Goal: Information Seeking & Learning: Learn about a topic

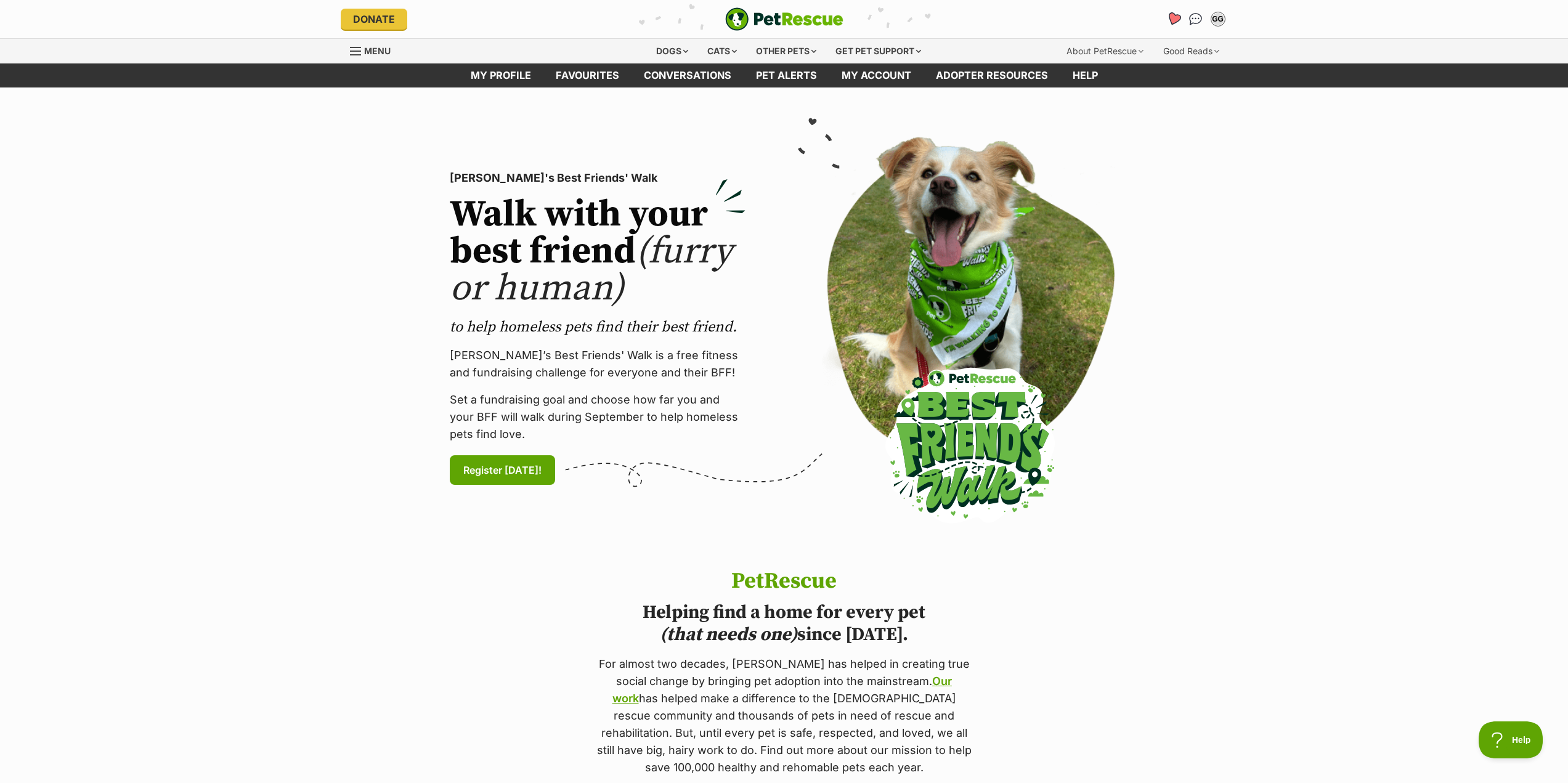
click at [1172, 12] on icon "Favourites" at bounding box center [1173, 19] width 17 height 16
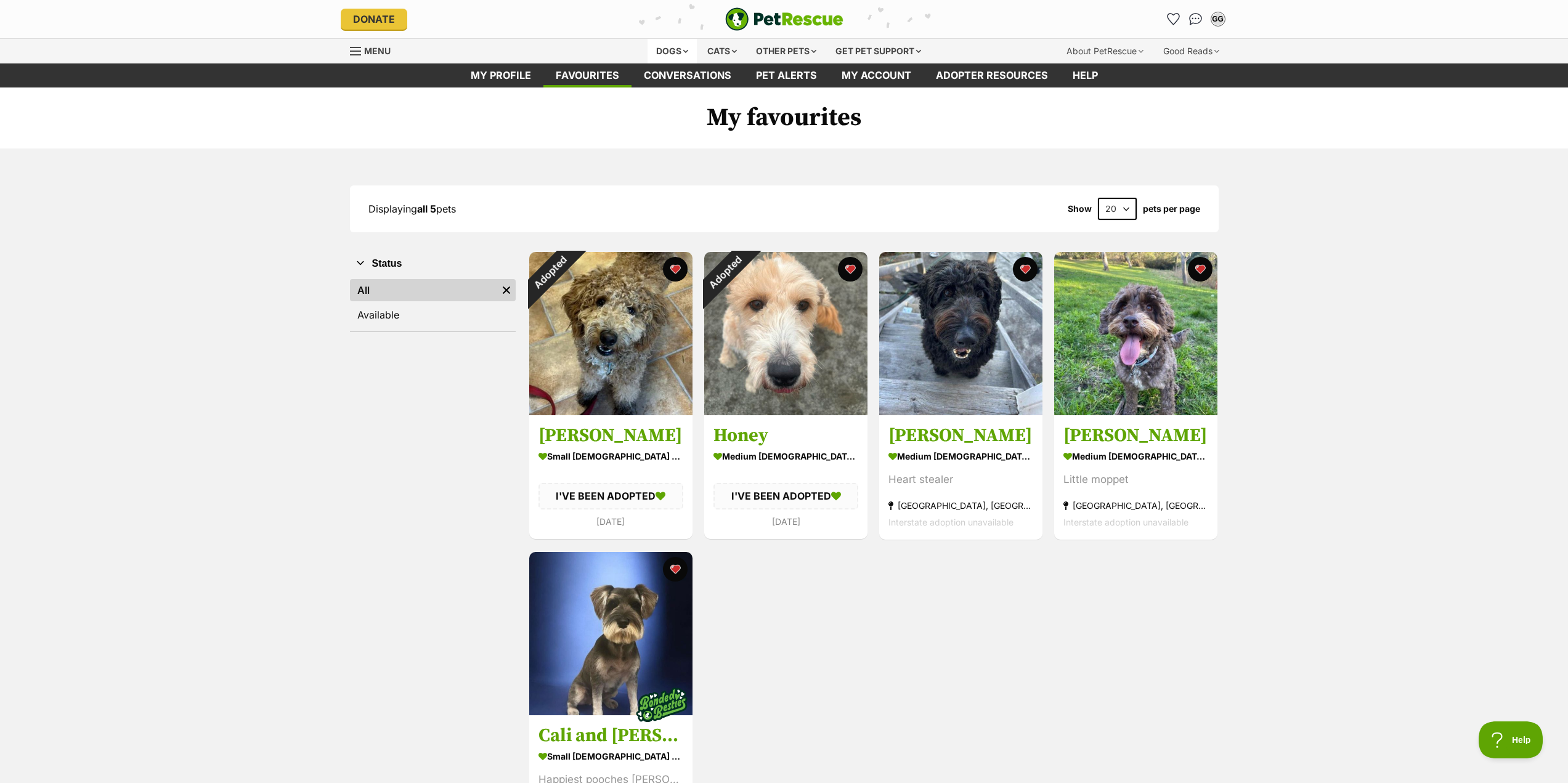
click at [667, 52] on div "Dogs" at bounding box center [672, 51] width 49 height 25
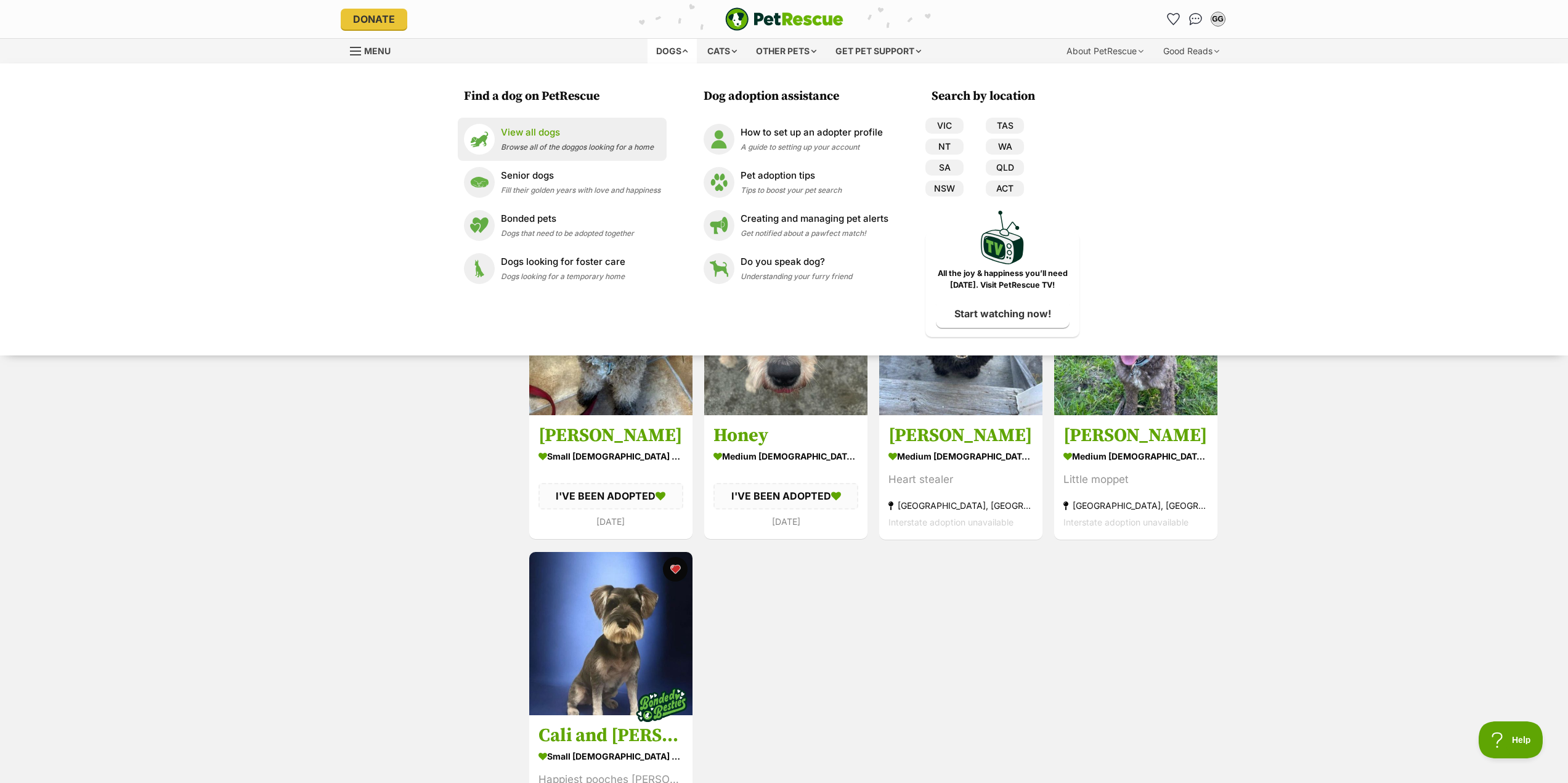
click at [553, 128] on p "View all dogs" at bounding box center [577, 133] width 152 height 15
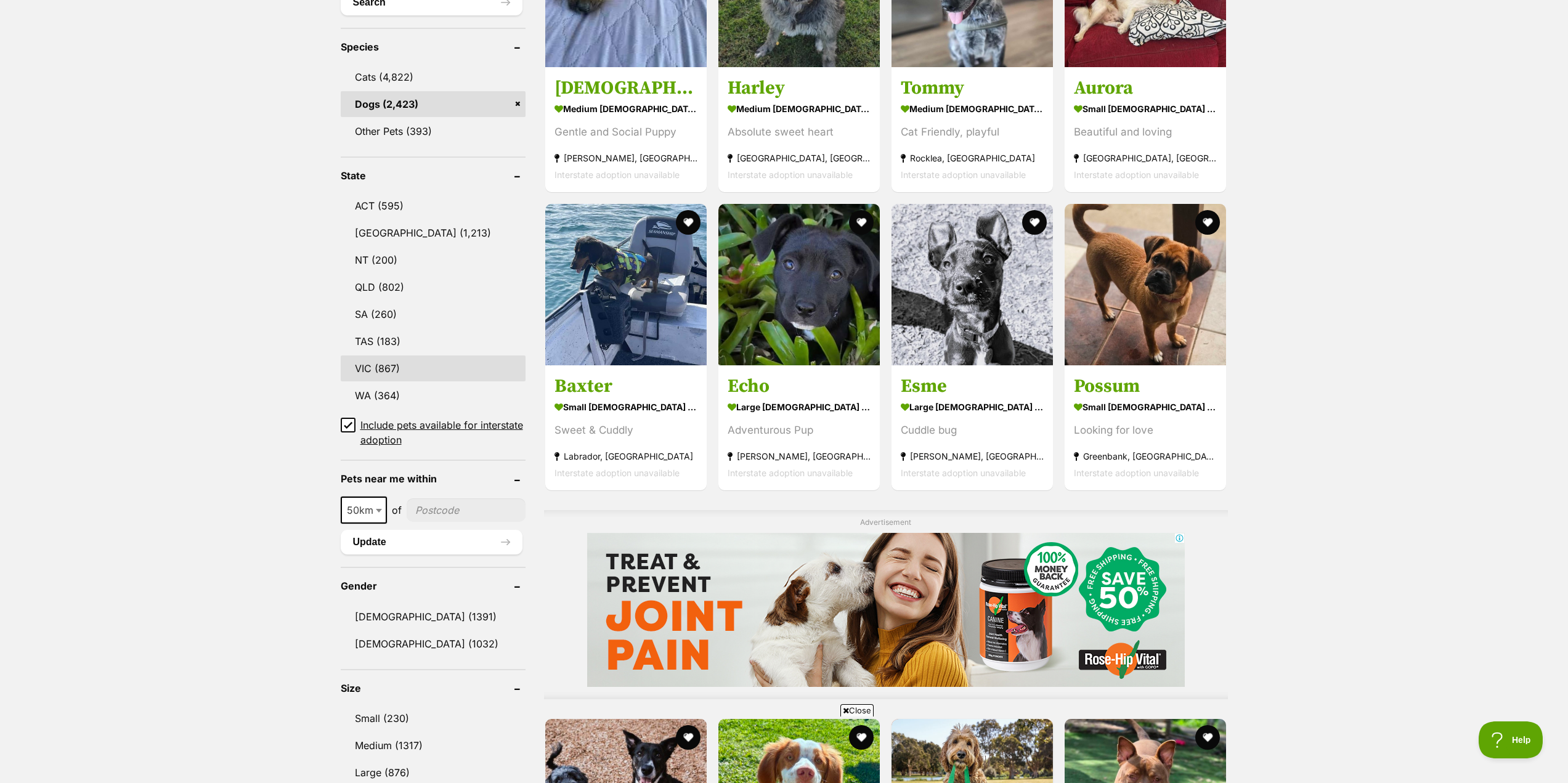
click at [370, 363] on link "VIC (867)" at bounding box center [433, 369] width 185 height 26
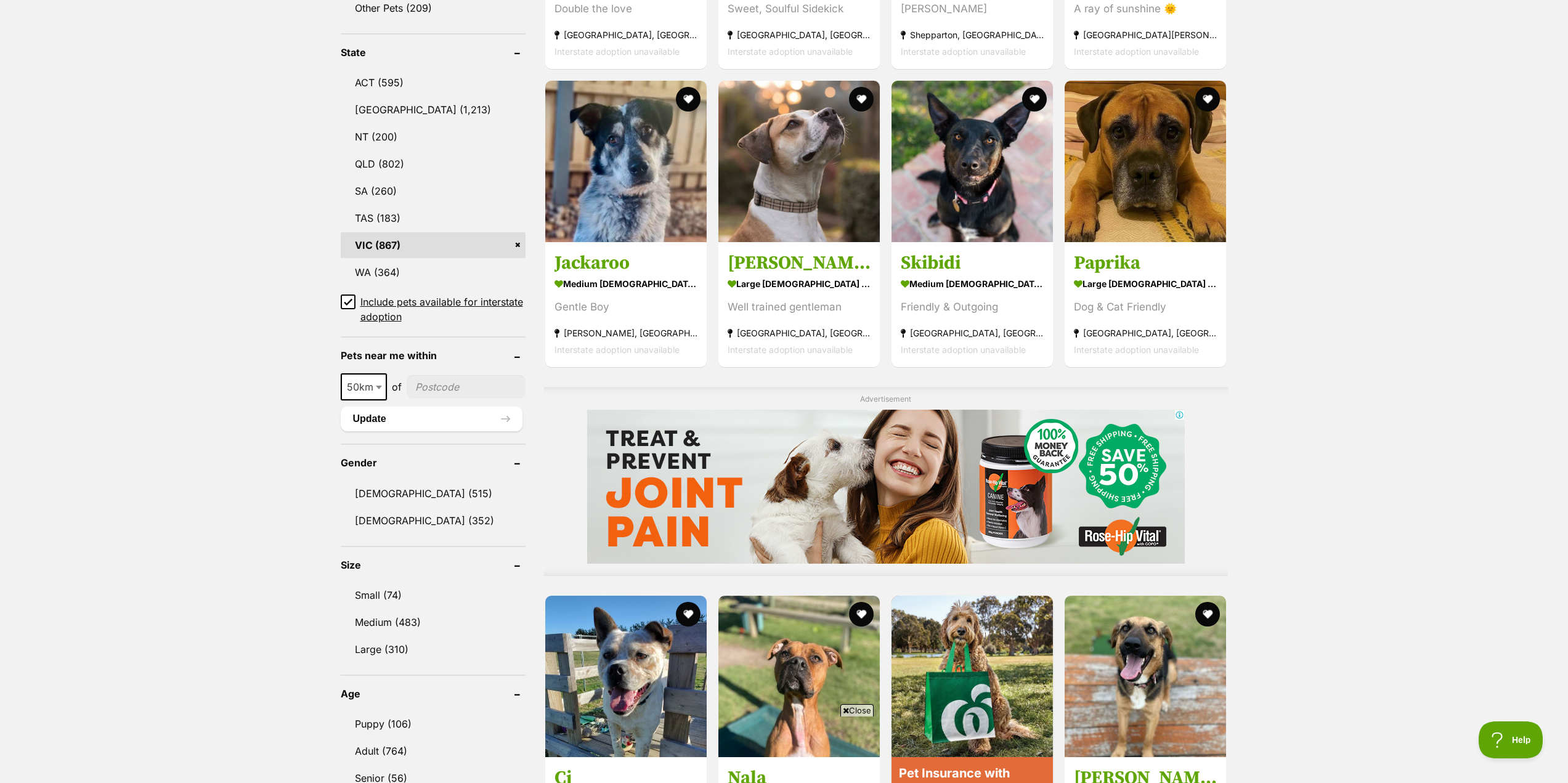
scroll to position [677, 0]
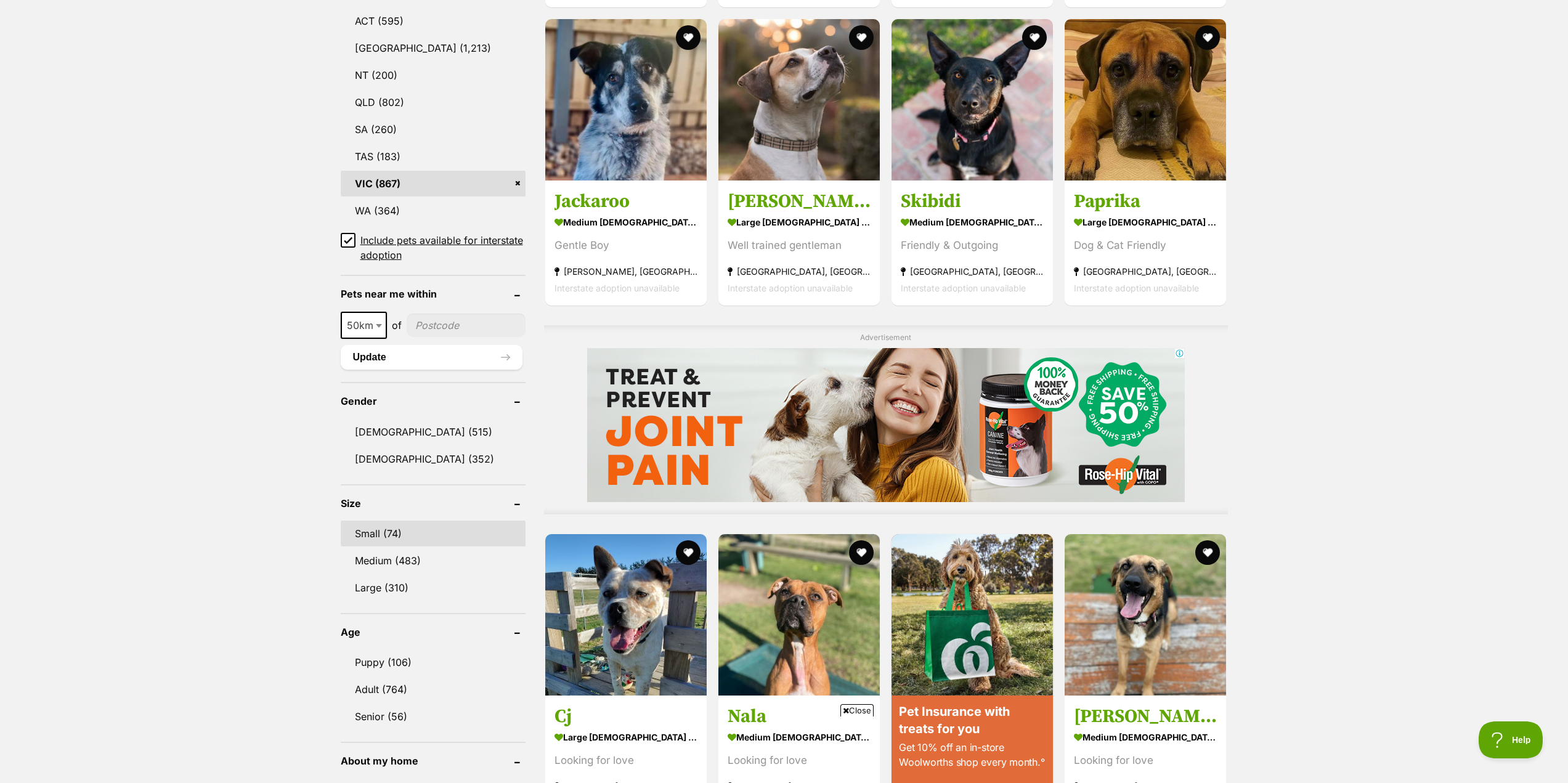
click at [393, 539] on link "Small (74)" at bounding box center [433, 533] width 185 height 26
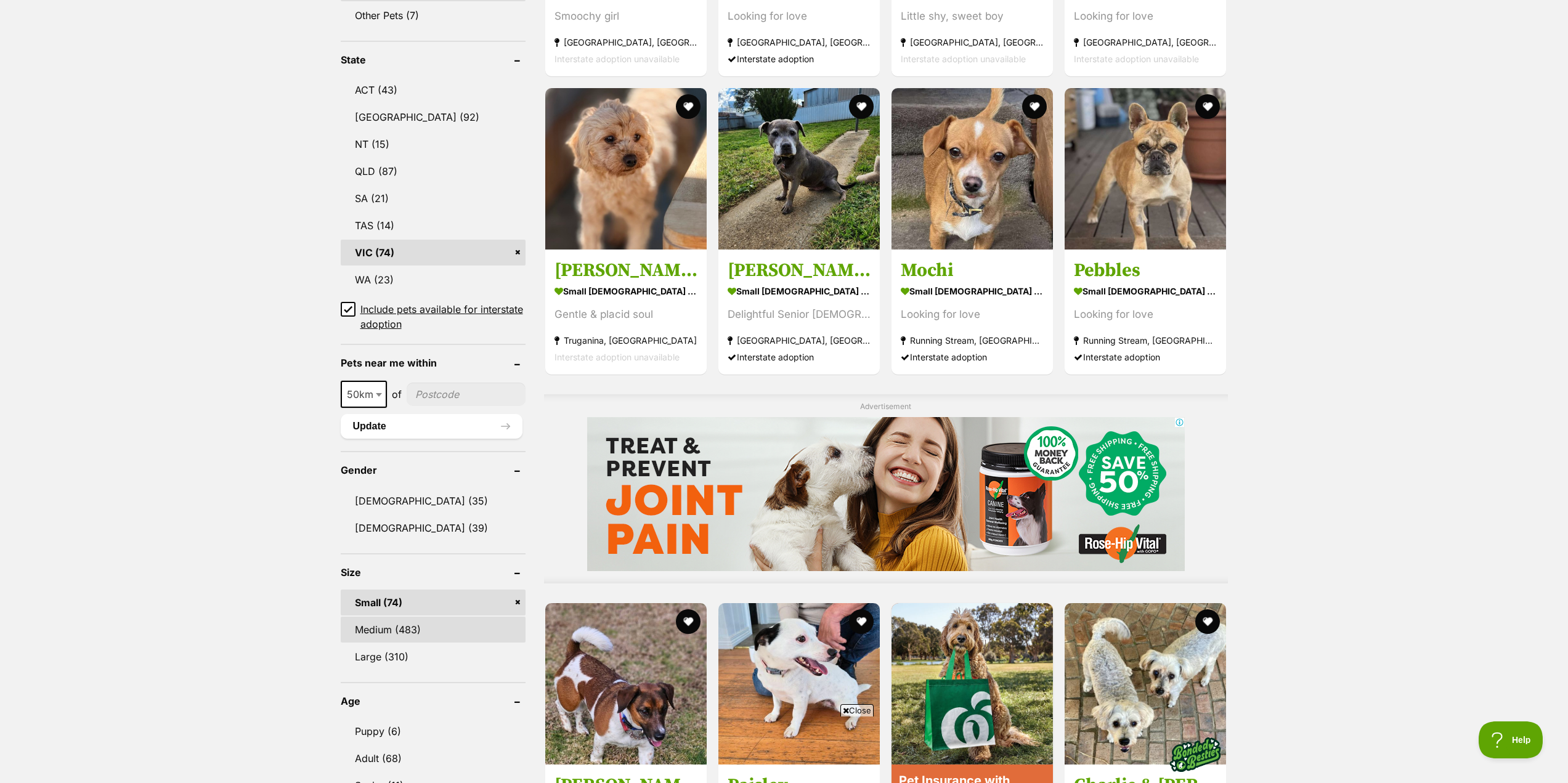
scroll to position [616, 0]
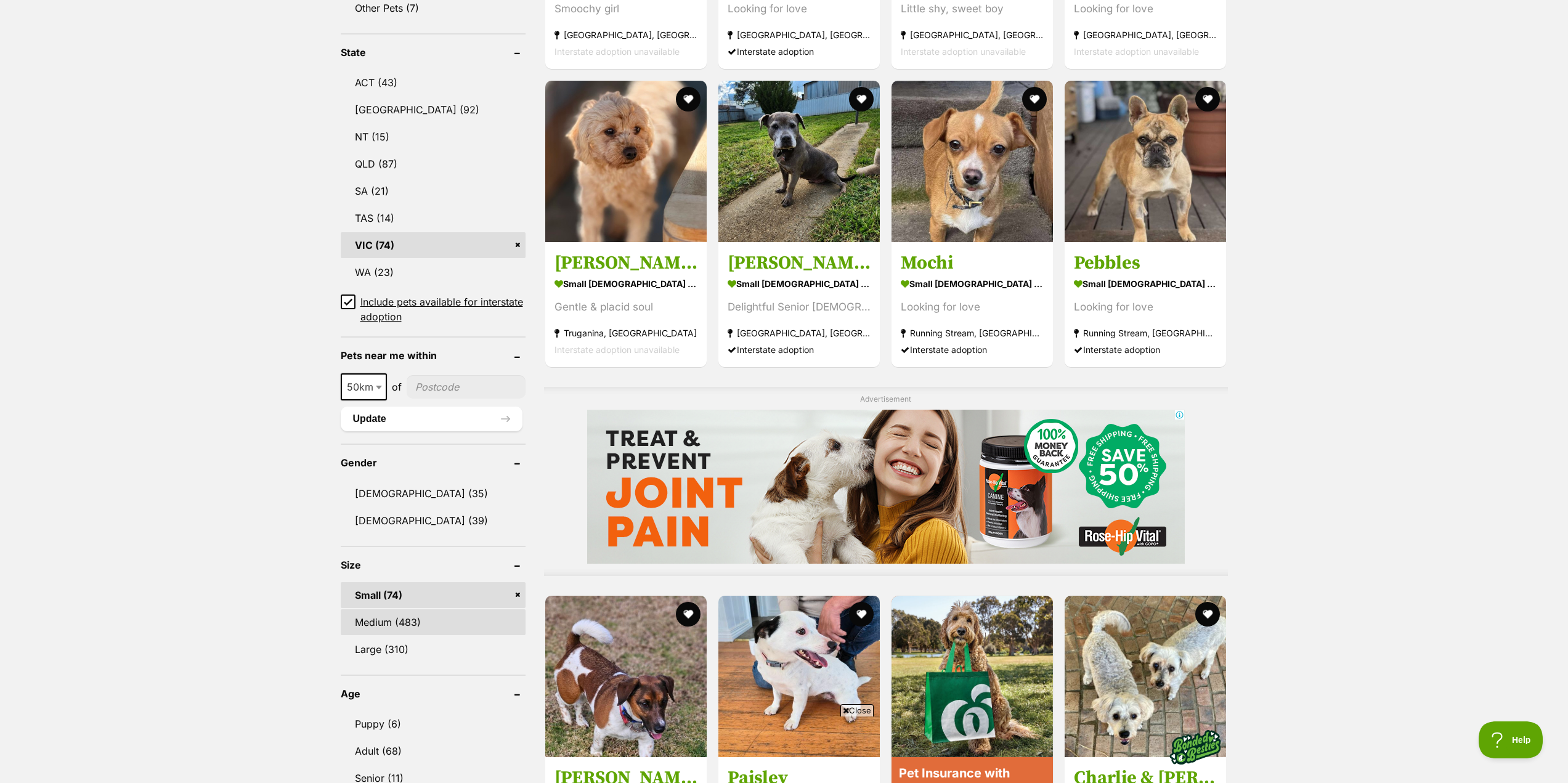
click at [389, 624] on link "Medium (483)" at bounding box center [433, 622] width 185 height 26
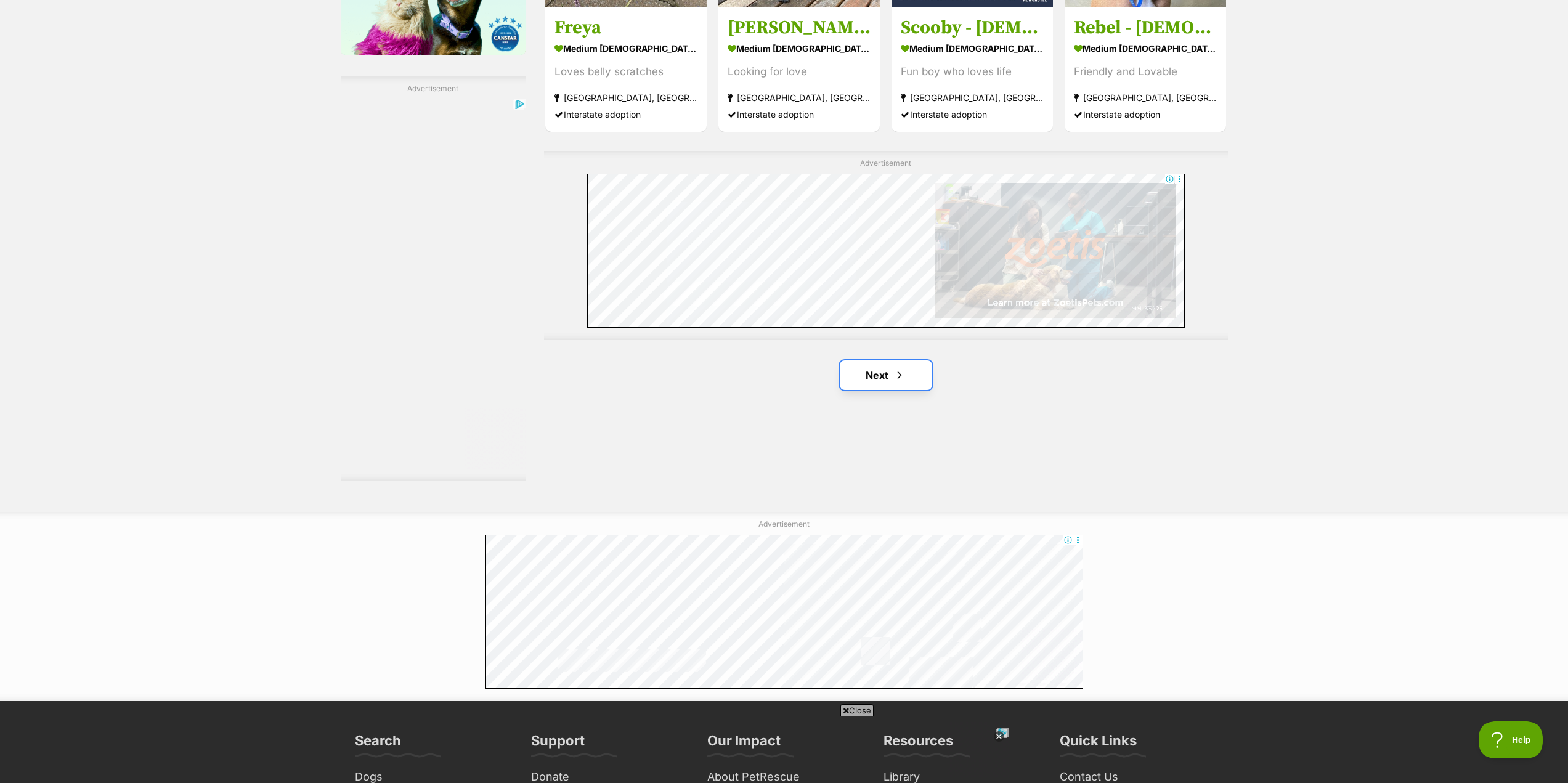
click at [869, 380] on link "Next" at bounding box center [886, 374] width 92 height 30
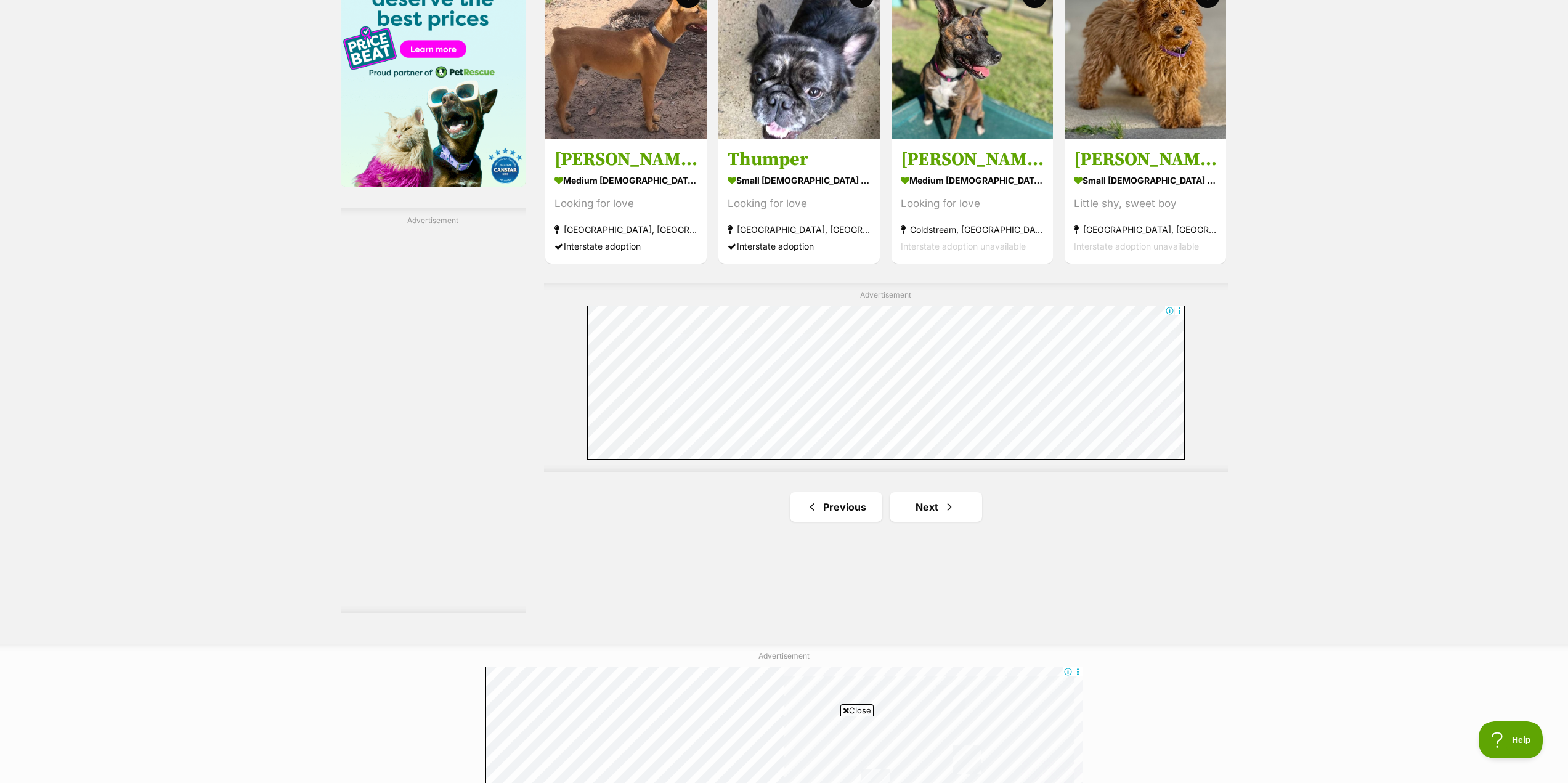
scroll to position [1970, 0]
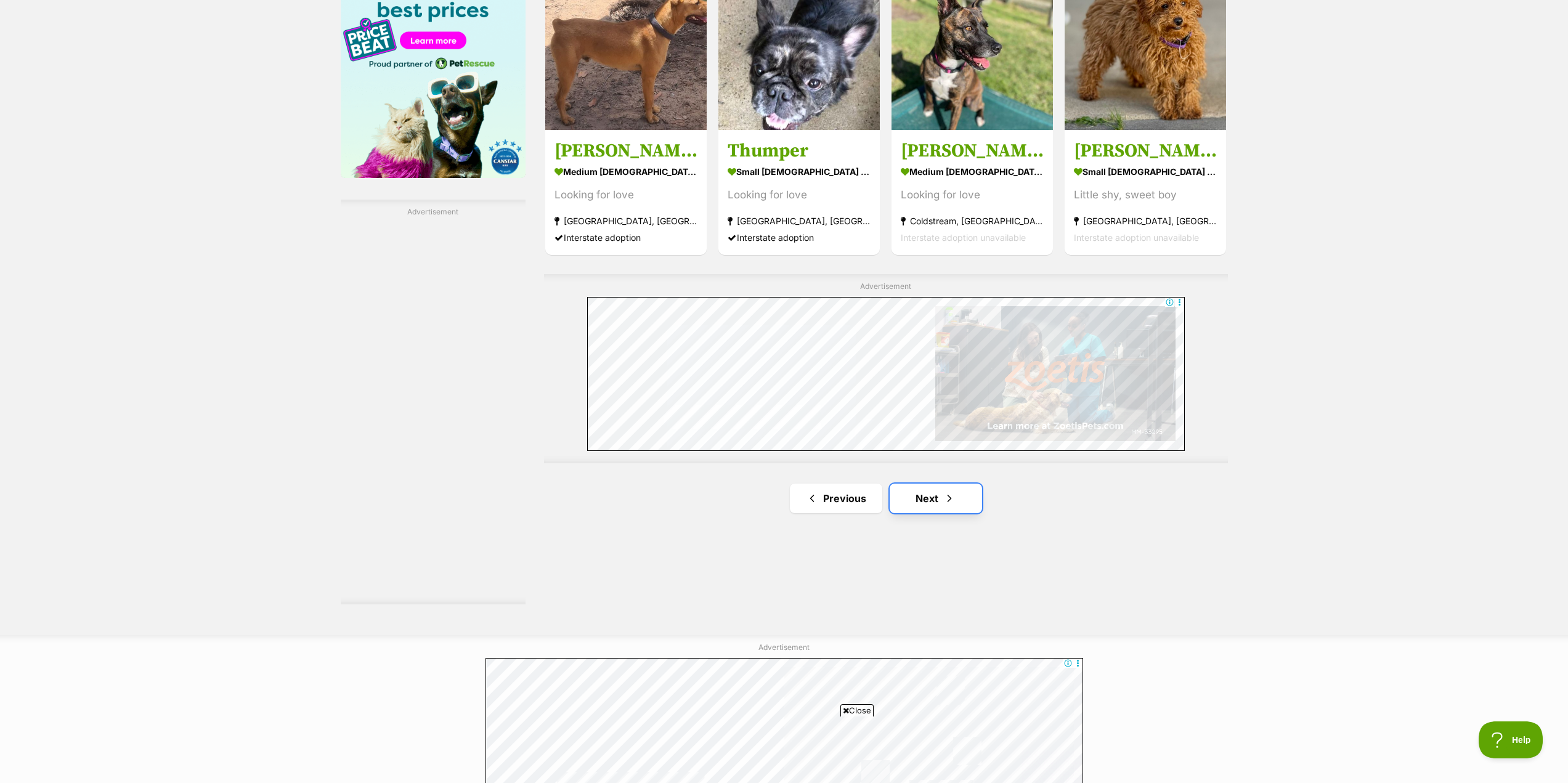
click at [934, 491] on link "Next" at bounding box center [935, 498] width 92 height 30
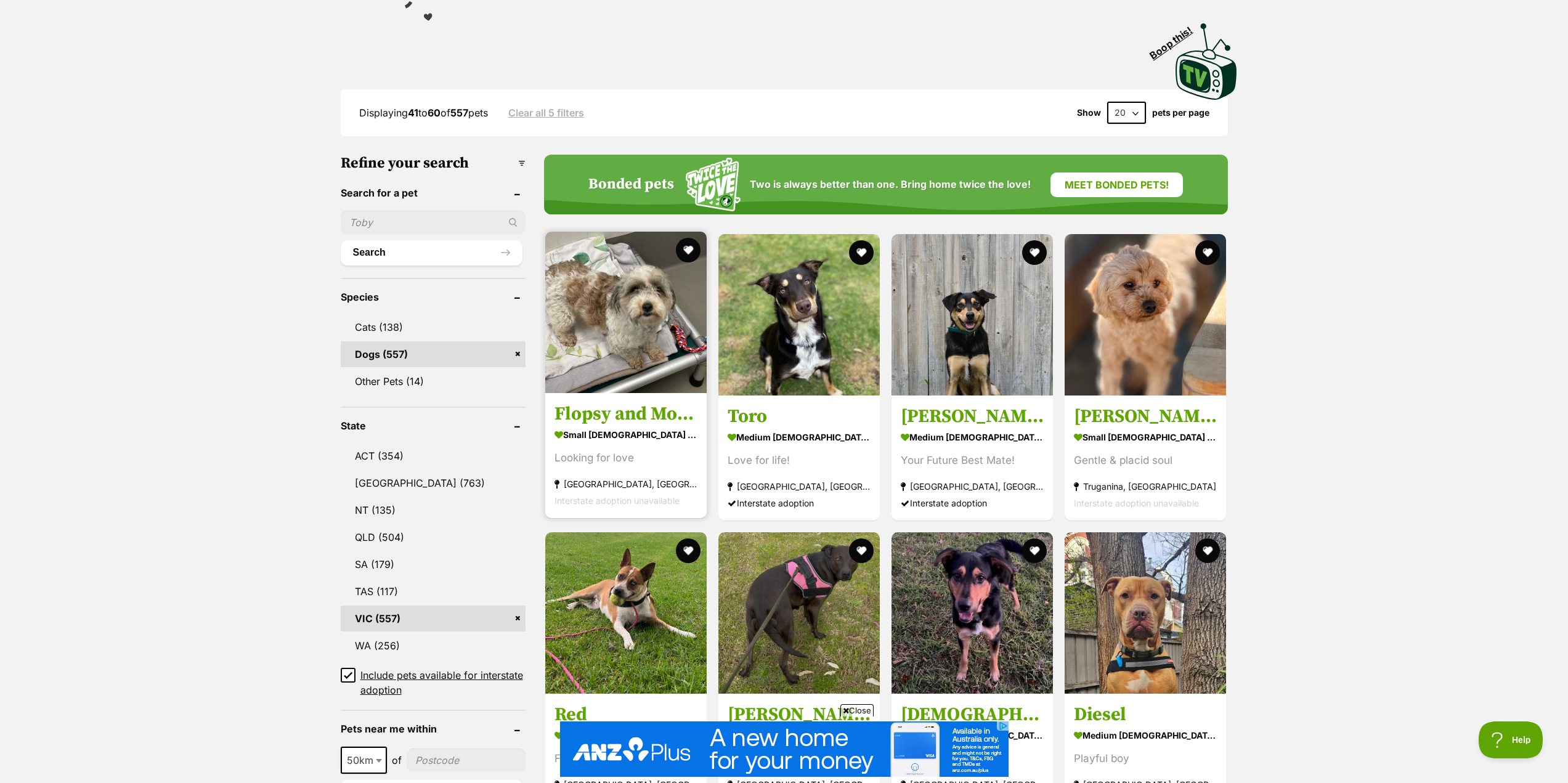
click at [641, 409] on h3 "Flopsy and Mopsy" at bounding box center [626, 414] width 143 height 23
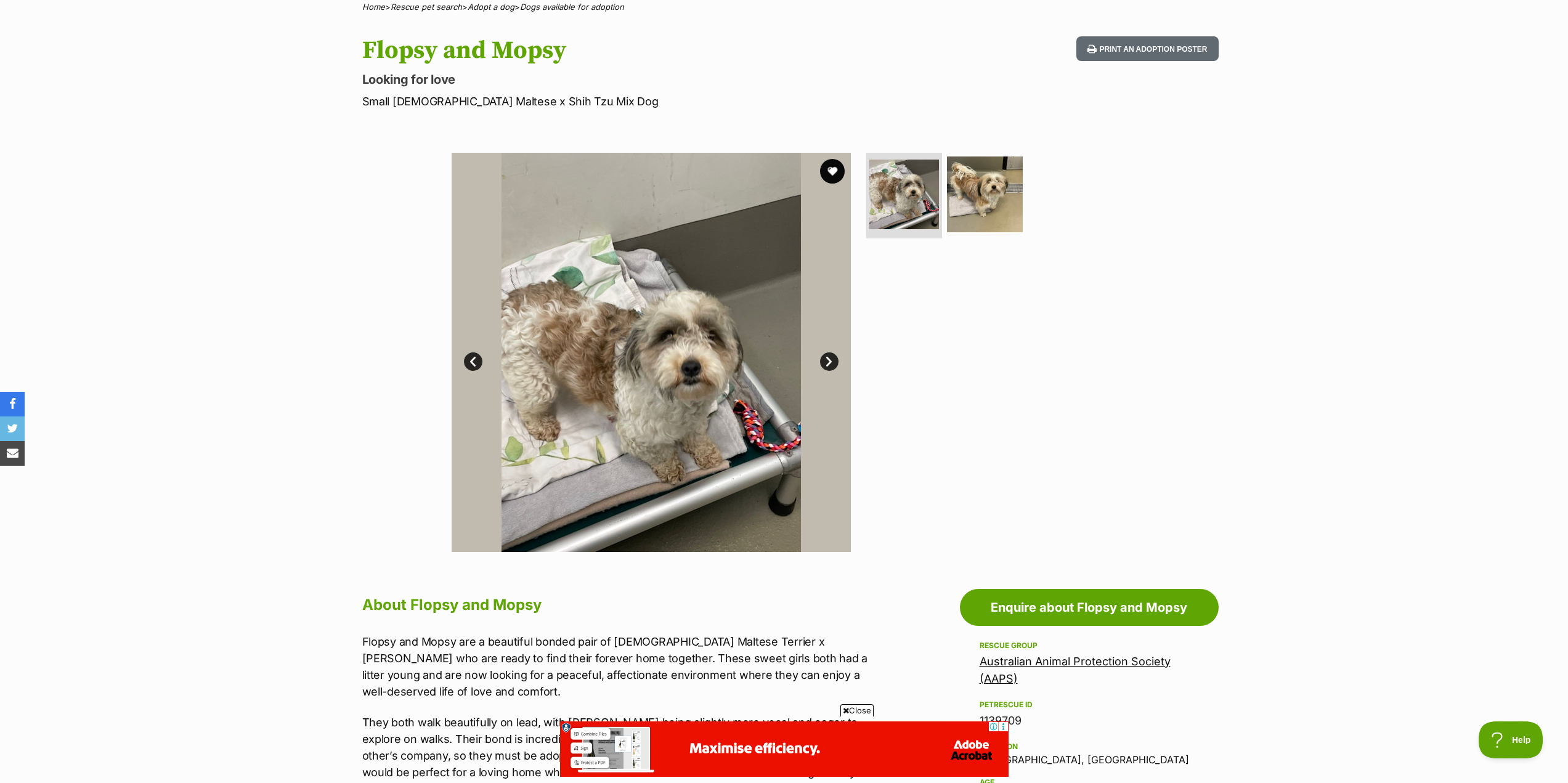
scroll to position [62, 0]
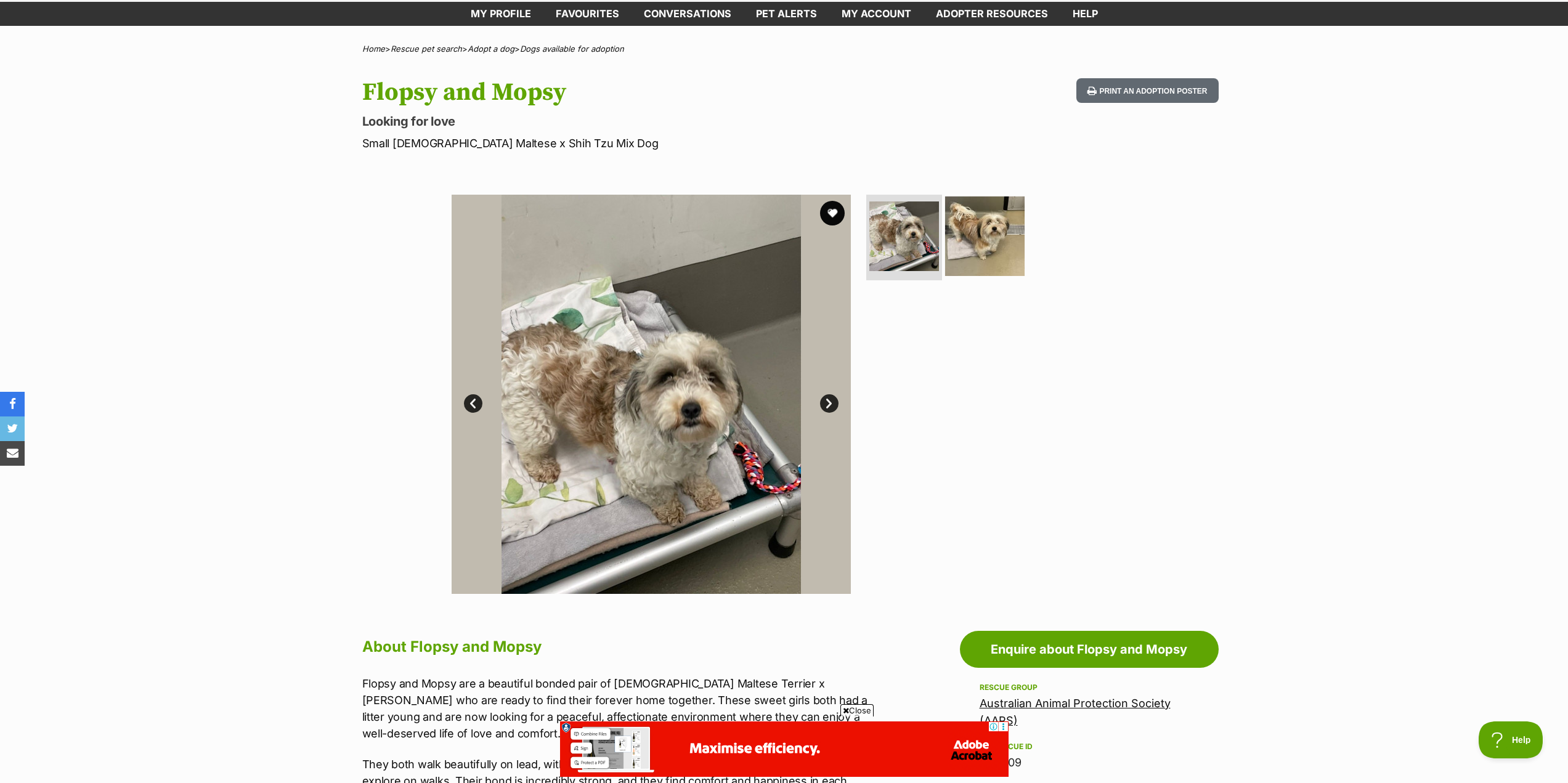
click at [984, 226] on img at bounding box center [984, 235] width 79 height 79
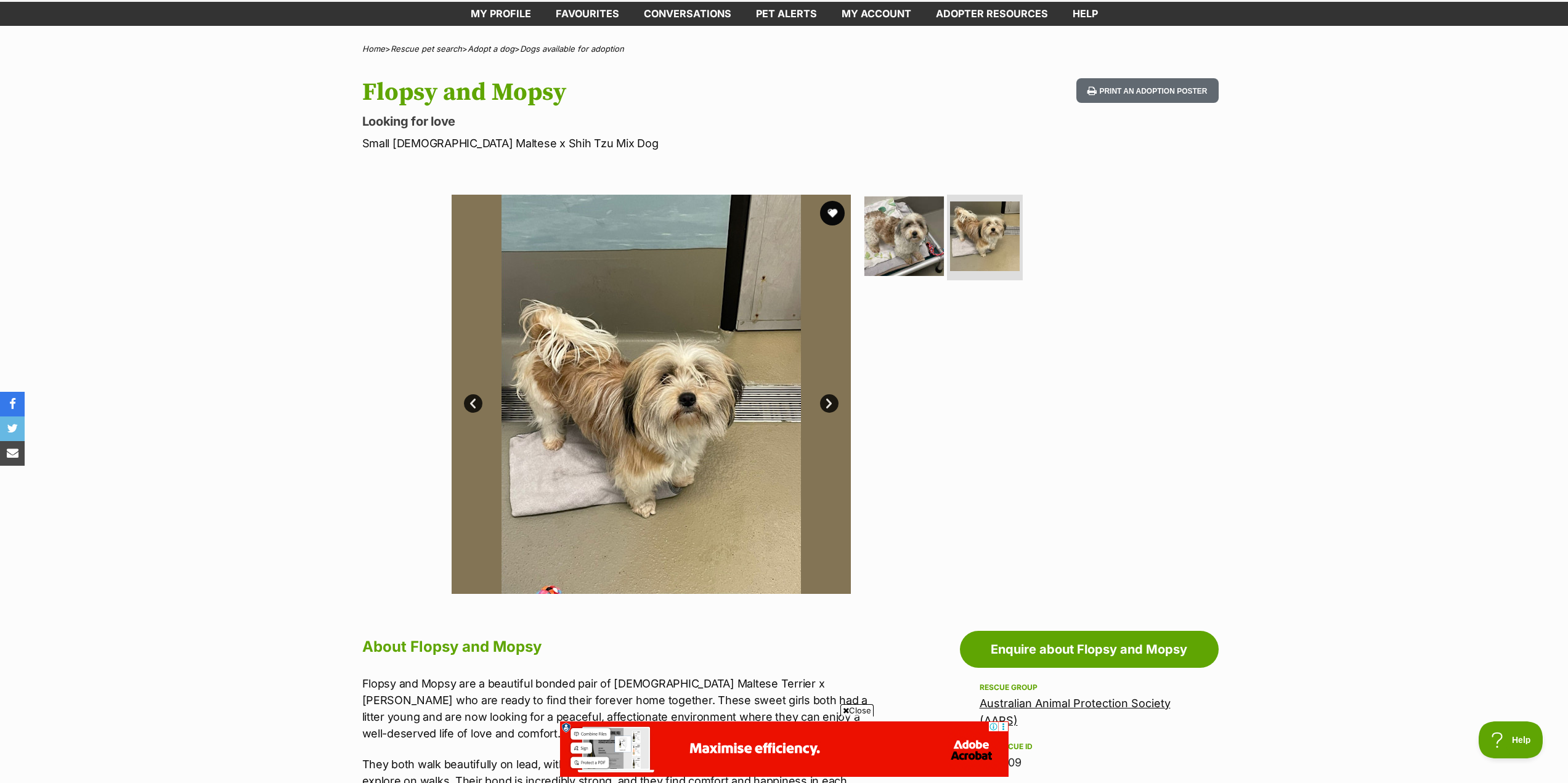
click at [922, 234] on img at bounding box center [904, 235] width 79 height 79
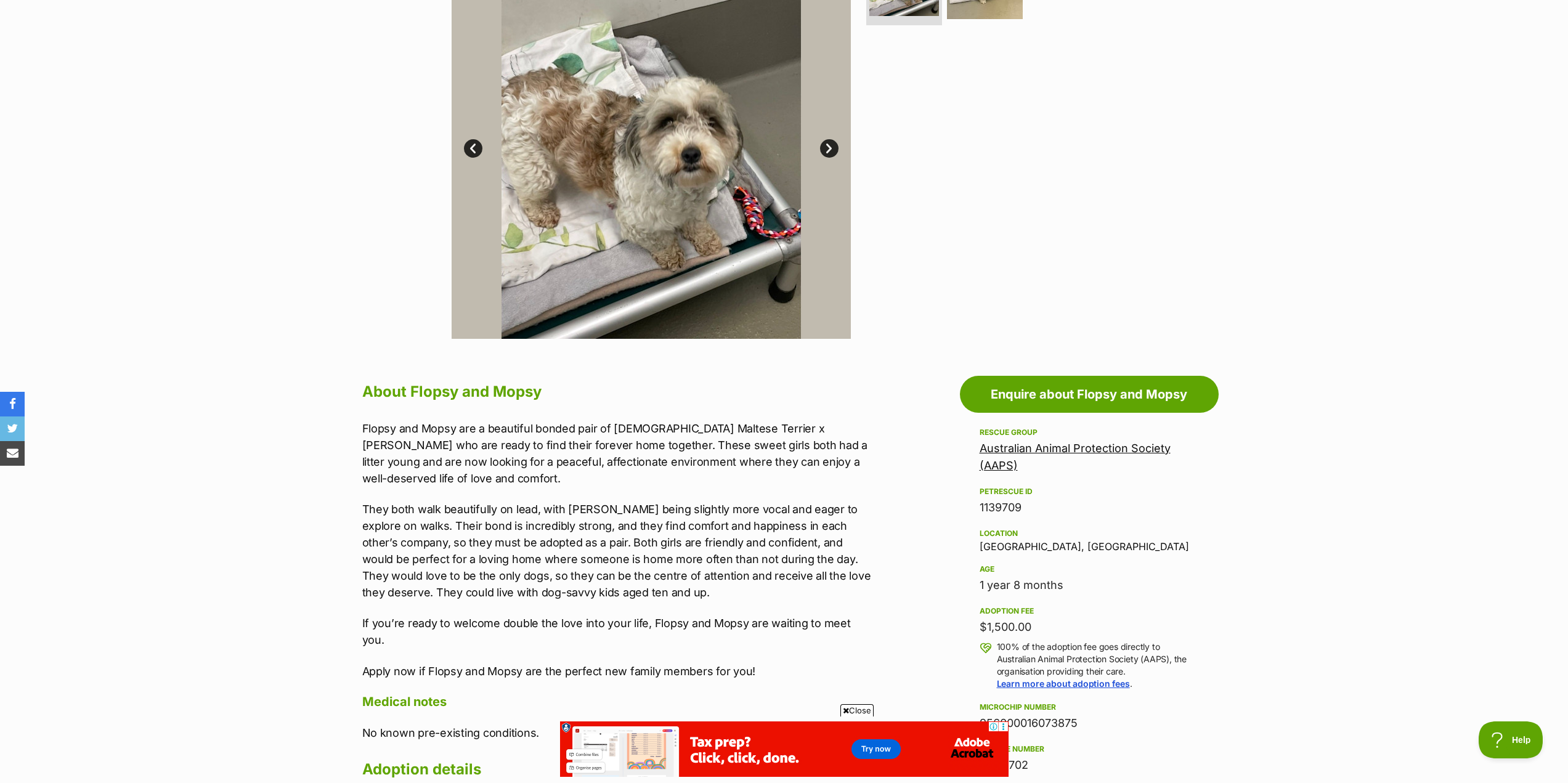
scroll to position [308, 0]
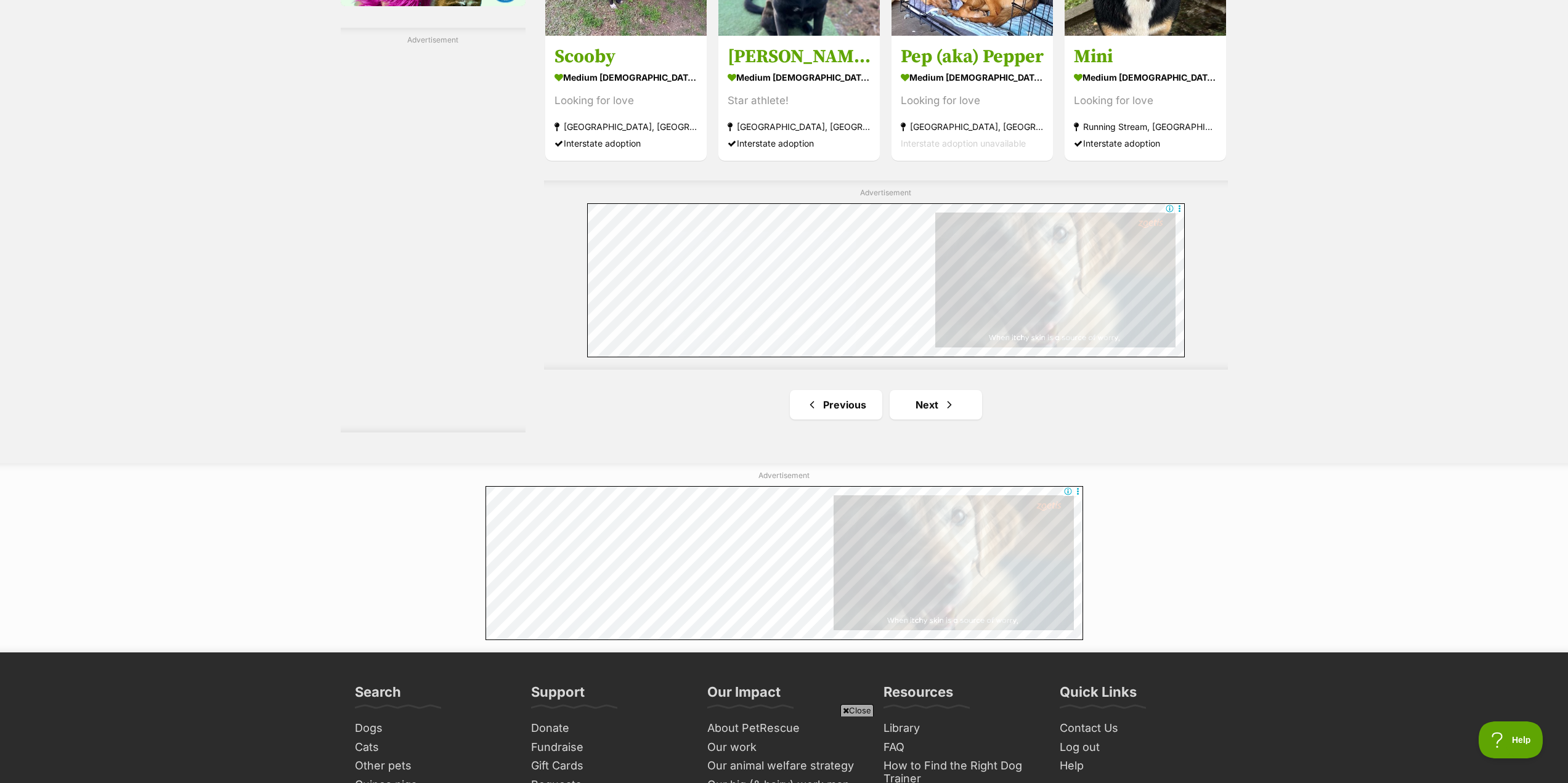
scroll to position [2155, 0]
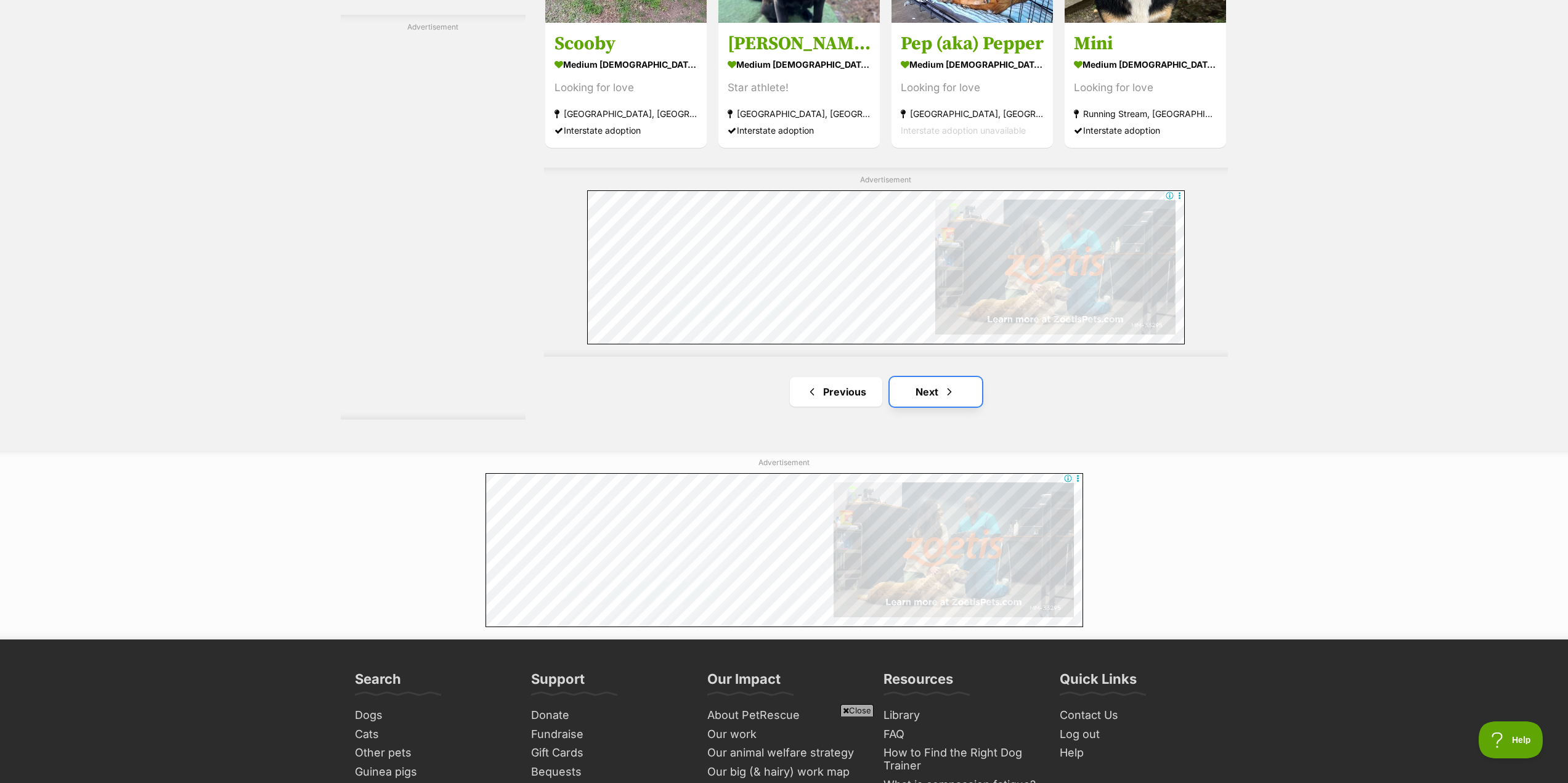
click at [925, 396] on link "Next" at bounding box center [935, 391] width 92 height 30
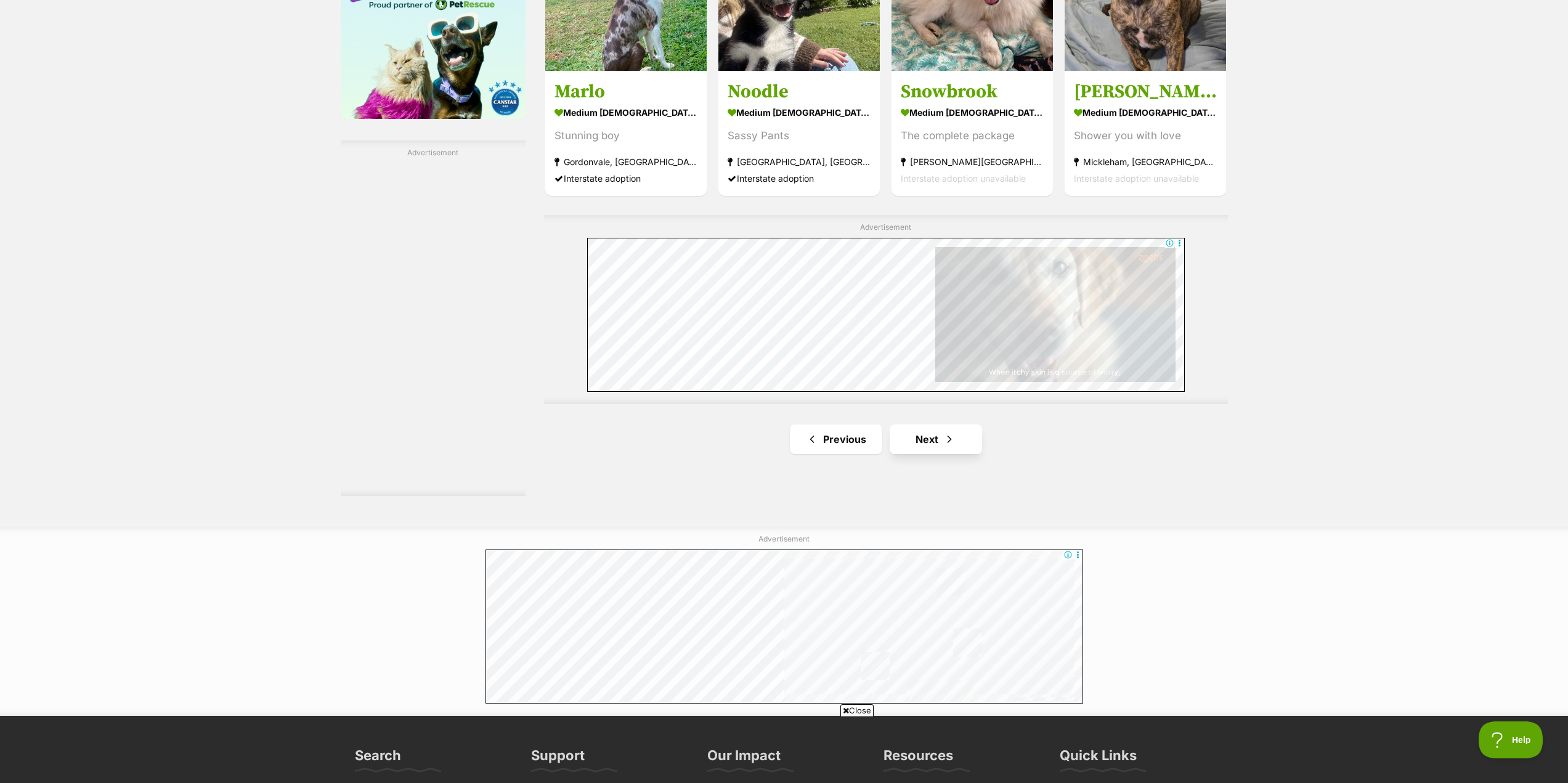
scroll to position [2032, 0]
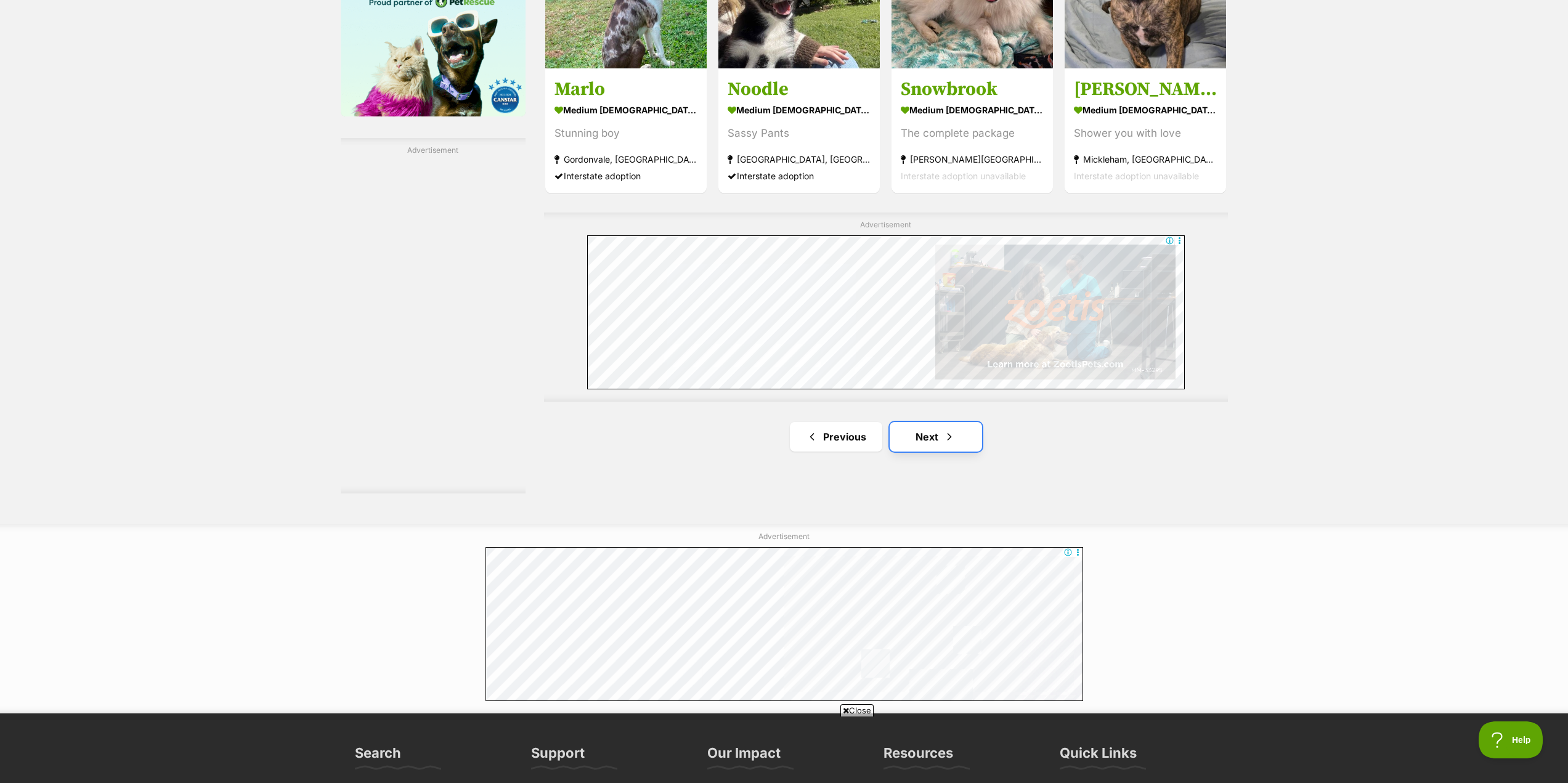
click at [937, 441] on link "Next" at bounding box center [935, 436] width 92 height 30
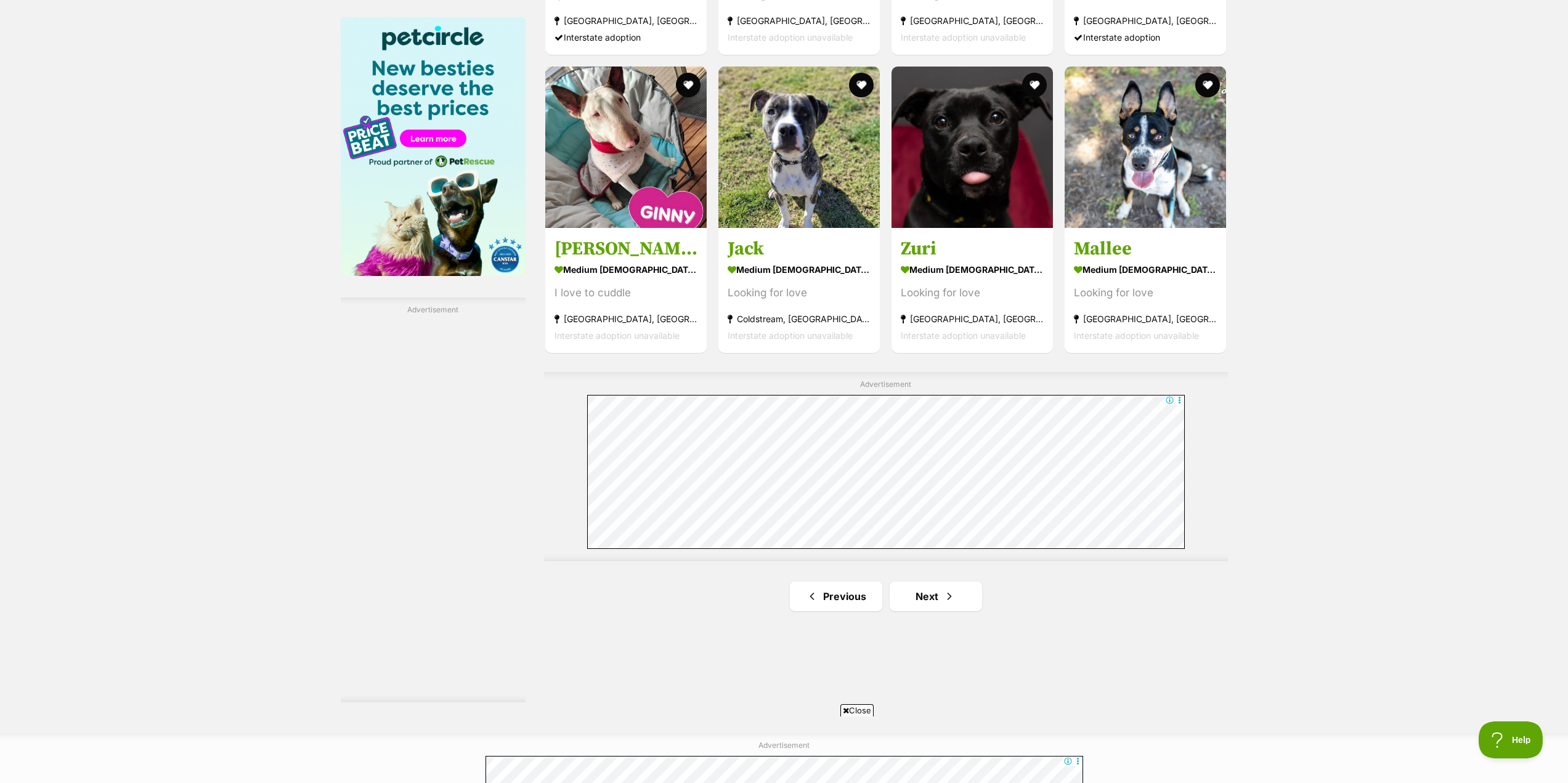
scroll to position [1970, 0]
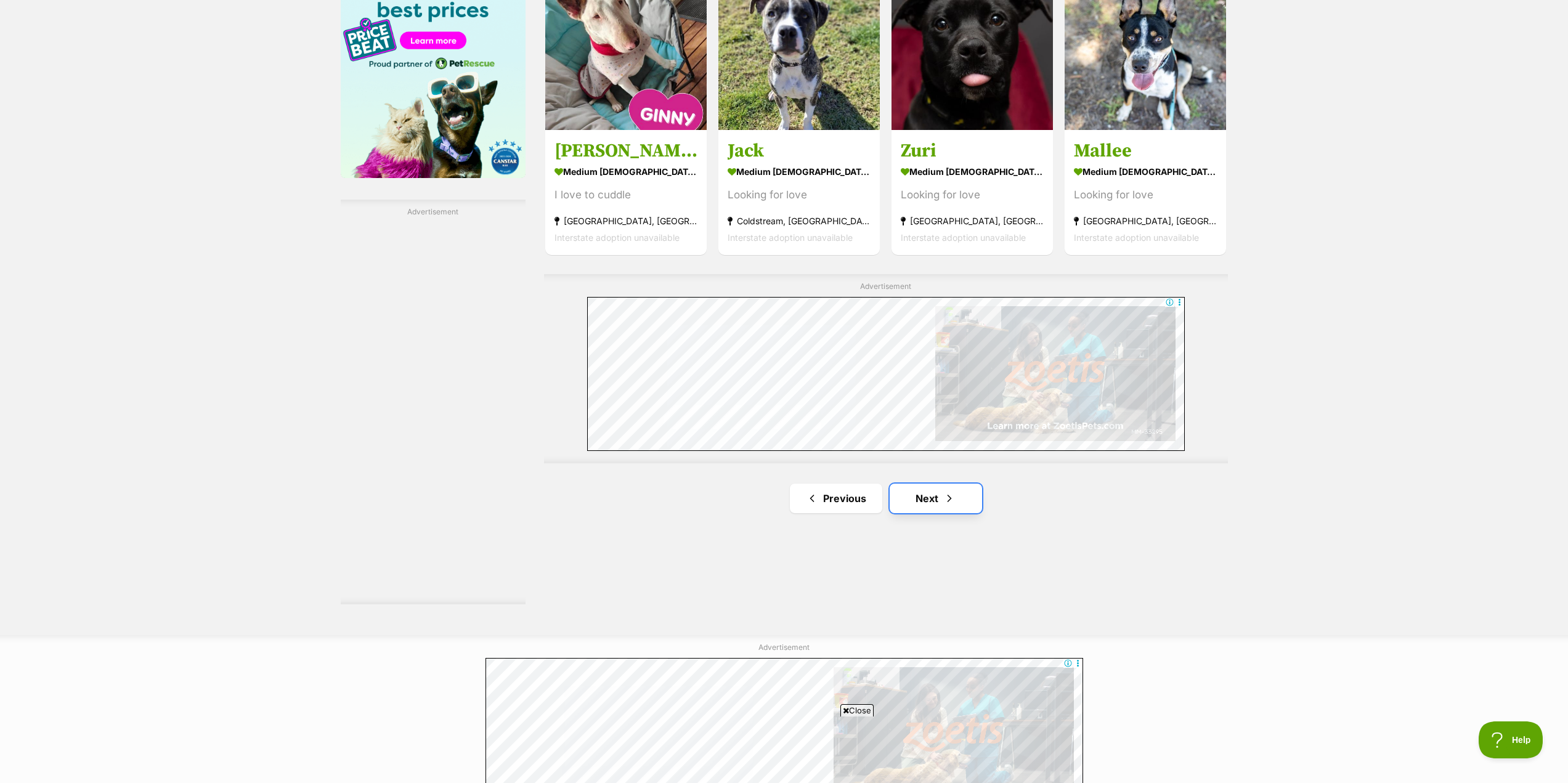
click at [964, 507] on link "Next" at bounding box center [935, 498] width 92 height 30
